Goal: Task Accomplishment & Management: Complete application form

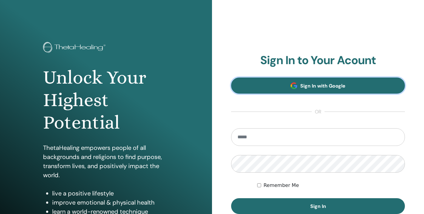
click at [305, 90] on link "Sign In with Google" at bounding box center [318, 85] width 174 height 16
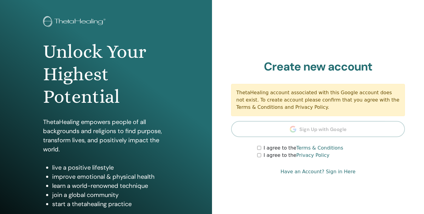
scroll to position [36, 0]
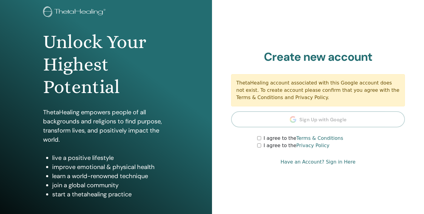
click at [261, 140] on div "I agree to the Terms & Conditions" at bounding box center [331, 137] width 148 height 7
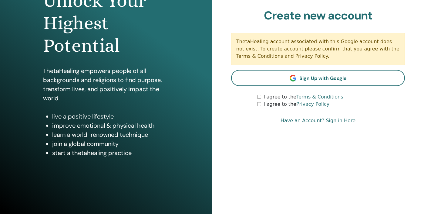
scroll to position [78, 0]
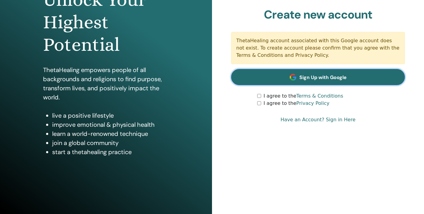
click at [335, 81] on link "Sign Up with Google" at bounding box center [318, 77] width 174 height 16
